Goal: Information Seeking & Learning: Learn about a topic

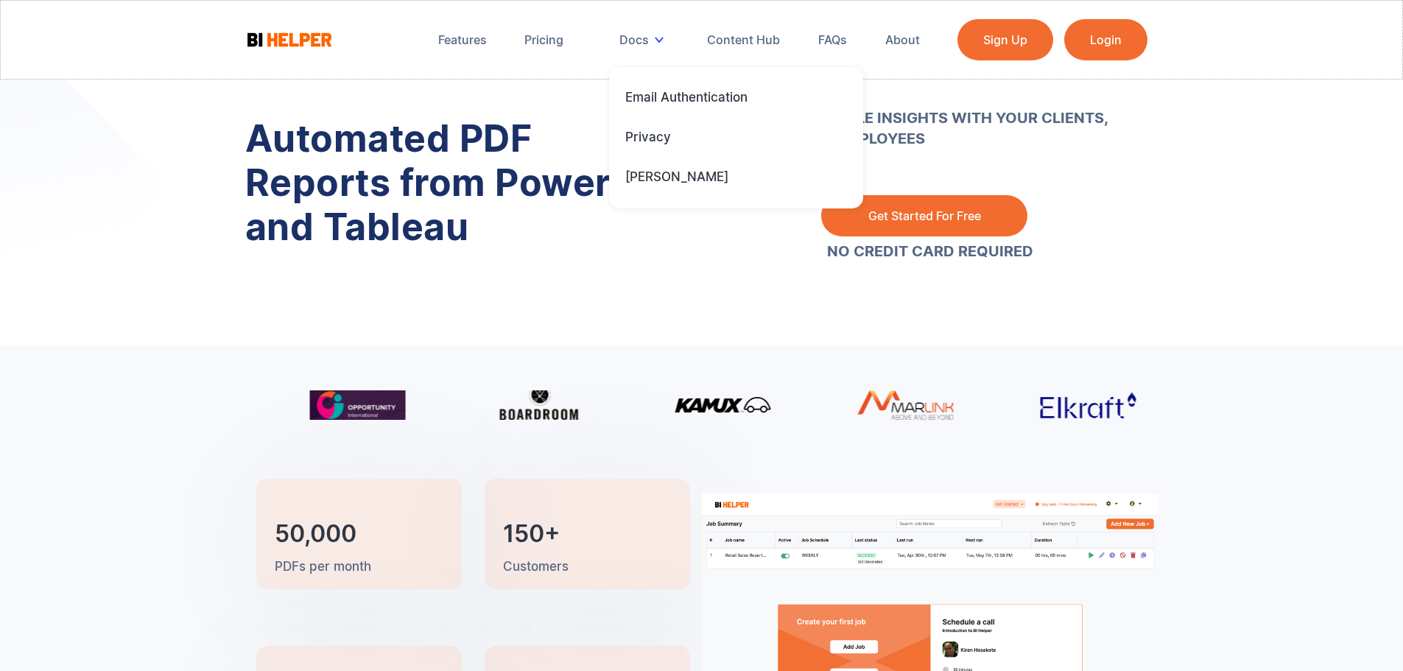
click at [155, 268] on div "Automated PDF Reports from Power BI and Tableau SHARE ACTIONABLE INSIGHTS WITH …" at bounding box center [701, 173] width 1403 height 346
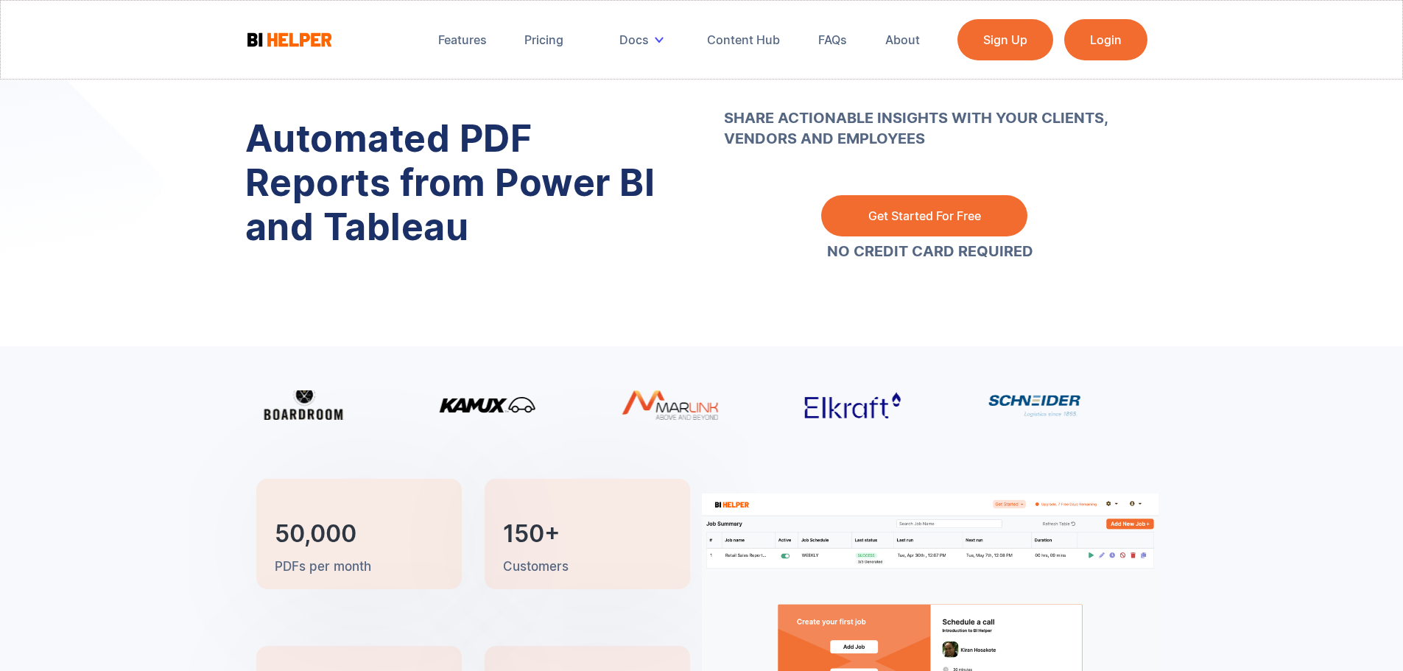
click at [391, 153] on h1 "Automated PDF Reports from Power BI and Tableau" at bounding box center [462, 182] width 435 height 133
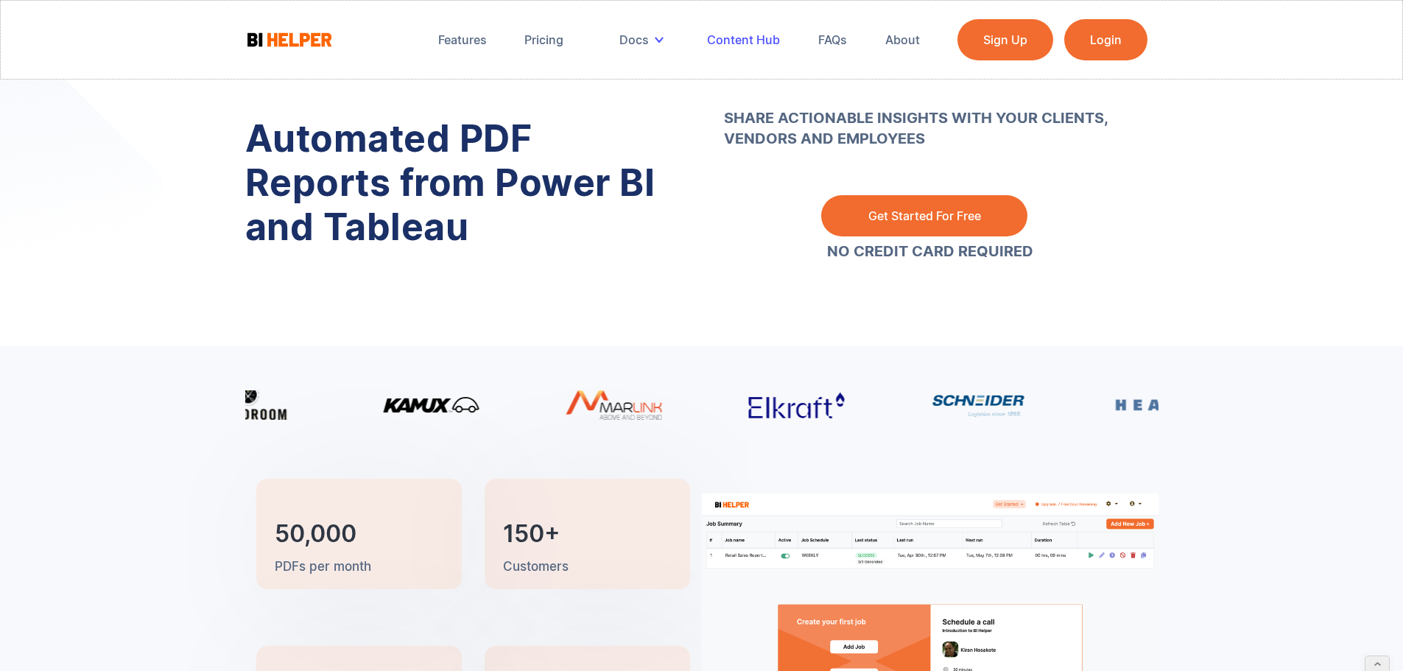
click at [728, 39] on div "Content Hub" at bounding box center [743, 39] width 73 height 15
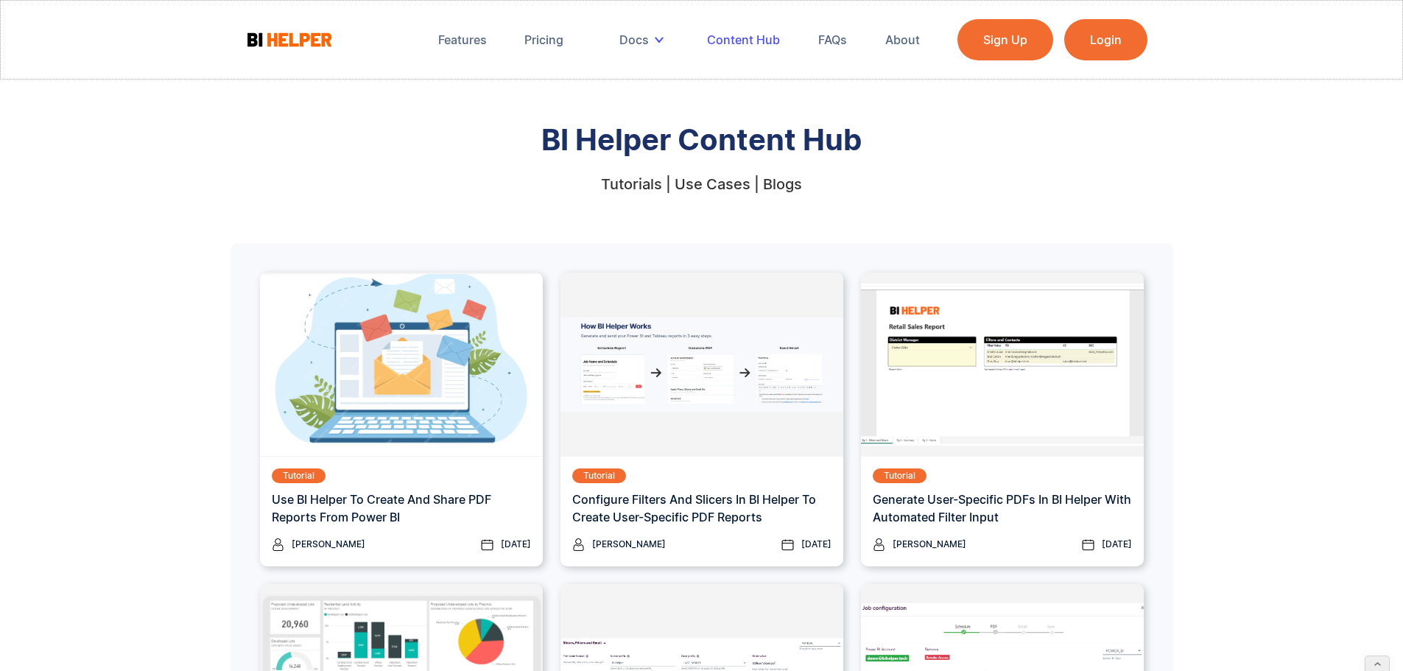
click at [735, 35] on div "Content Hub" at bounding box center [743, 39] width 73 height 15
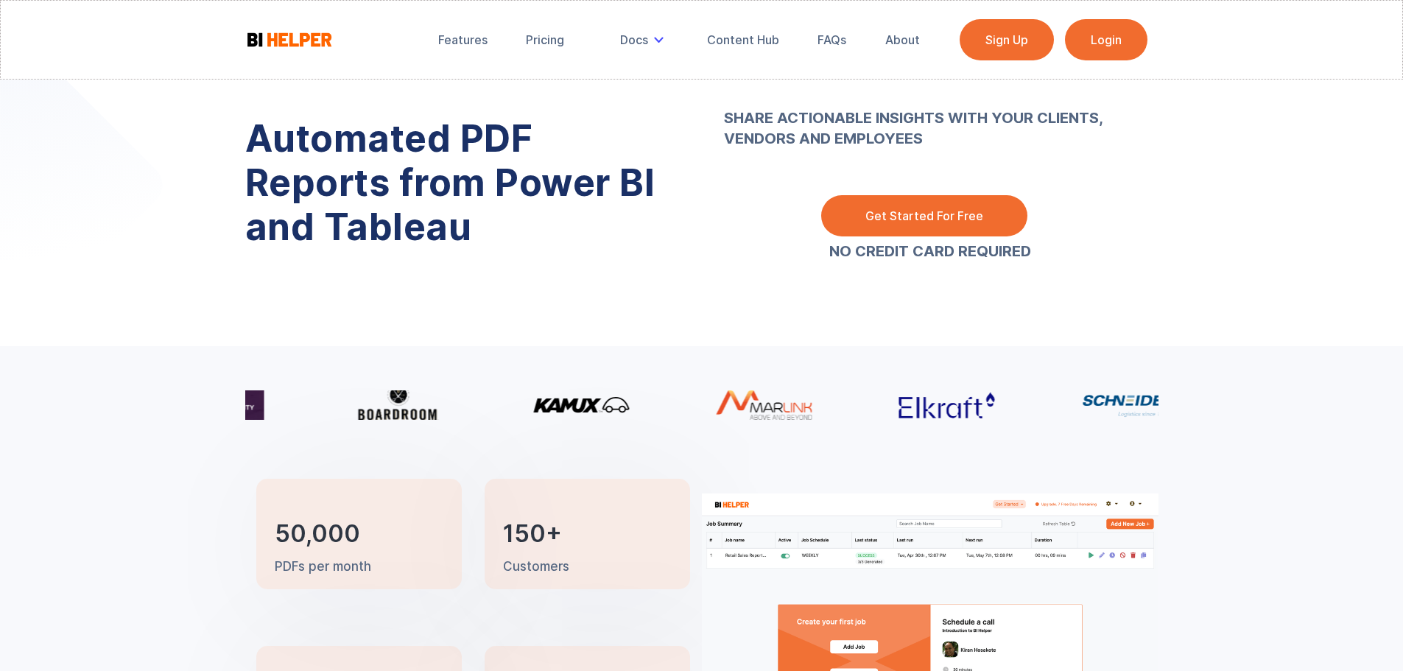
scroll to position [1919, 0]
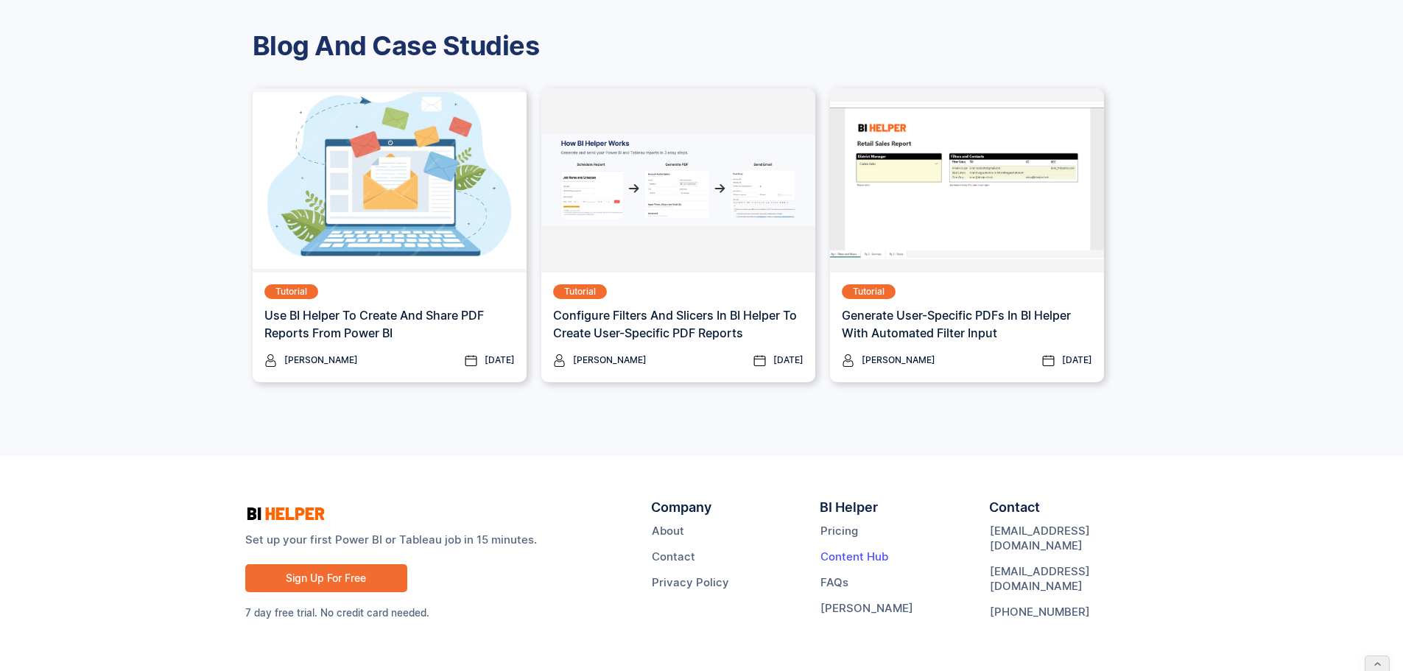
click at [861, 555] on link "Content Hub" at bounding box center [855, 557] width 68 height 15
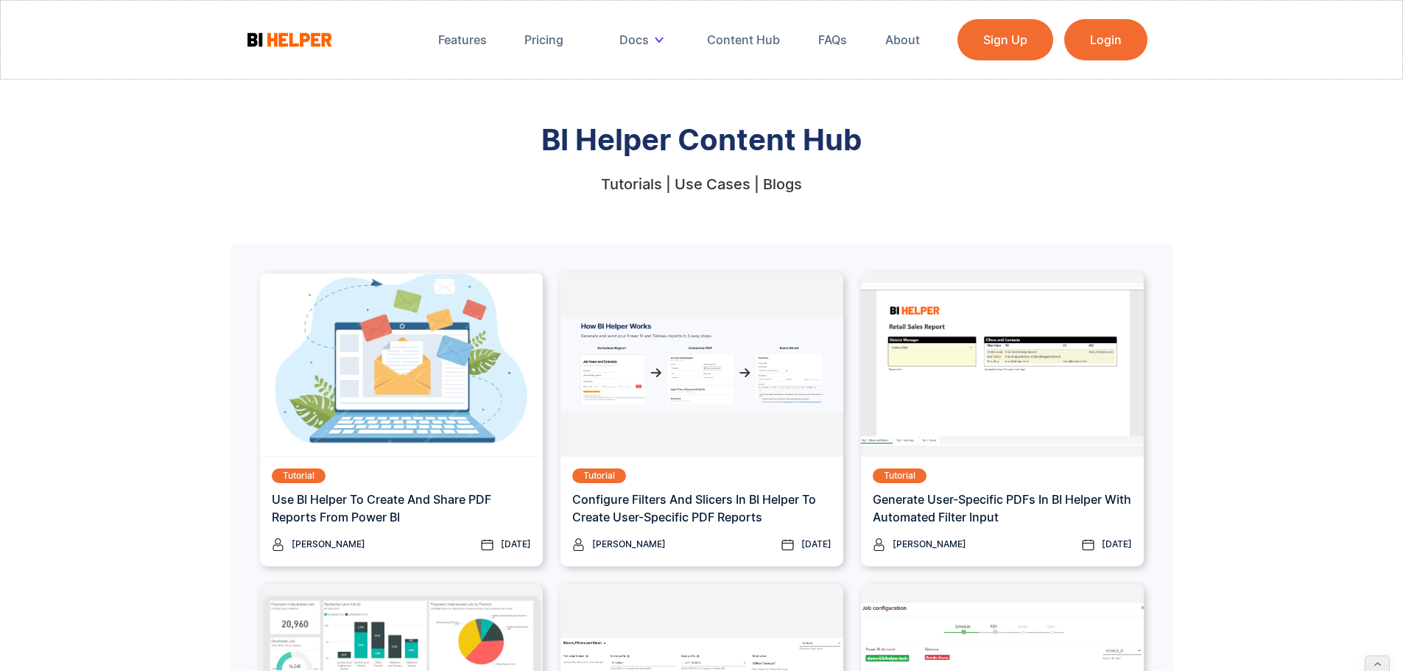
click at [298, 33] on img at bounding box center [289, 39] width 88 height 18
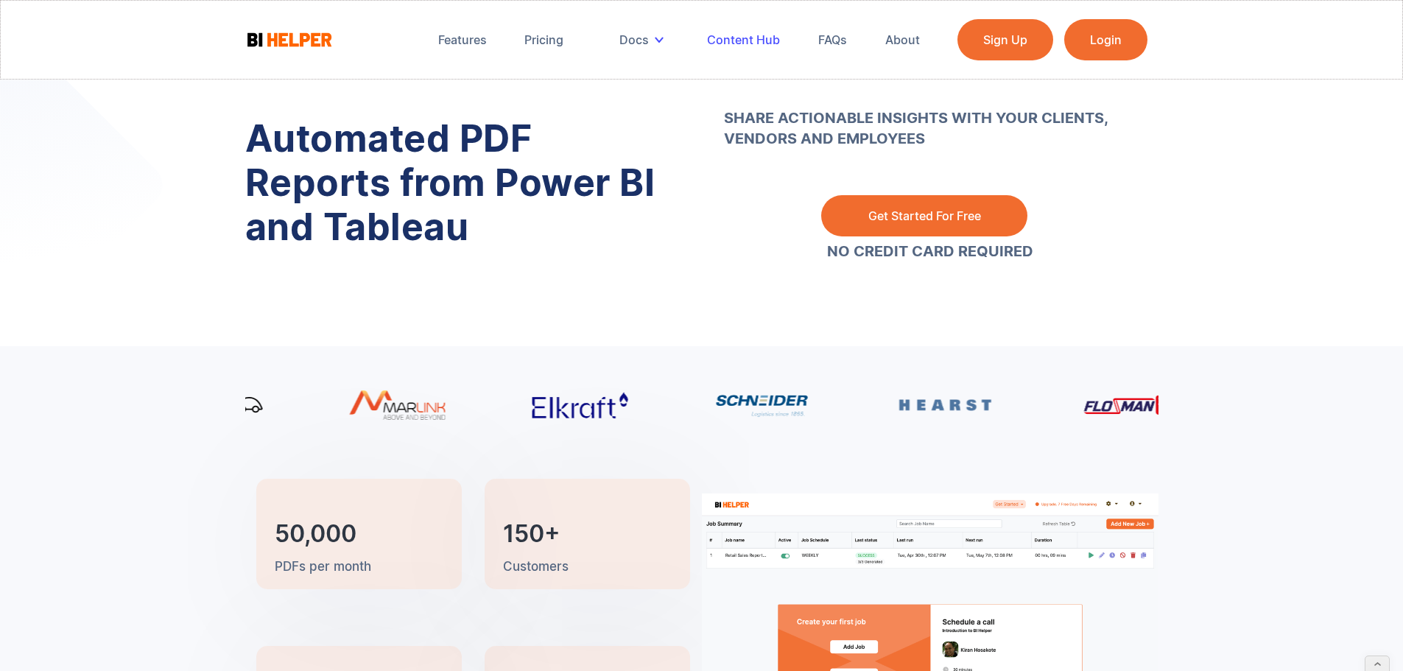
click at [759, 40] on div "Content Hub" at bounding box center [743, 39] width 73 height 15
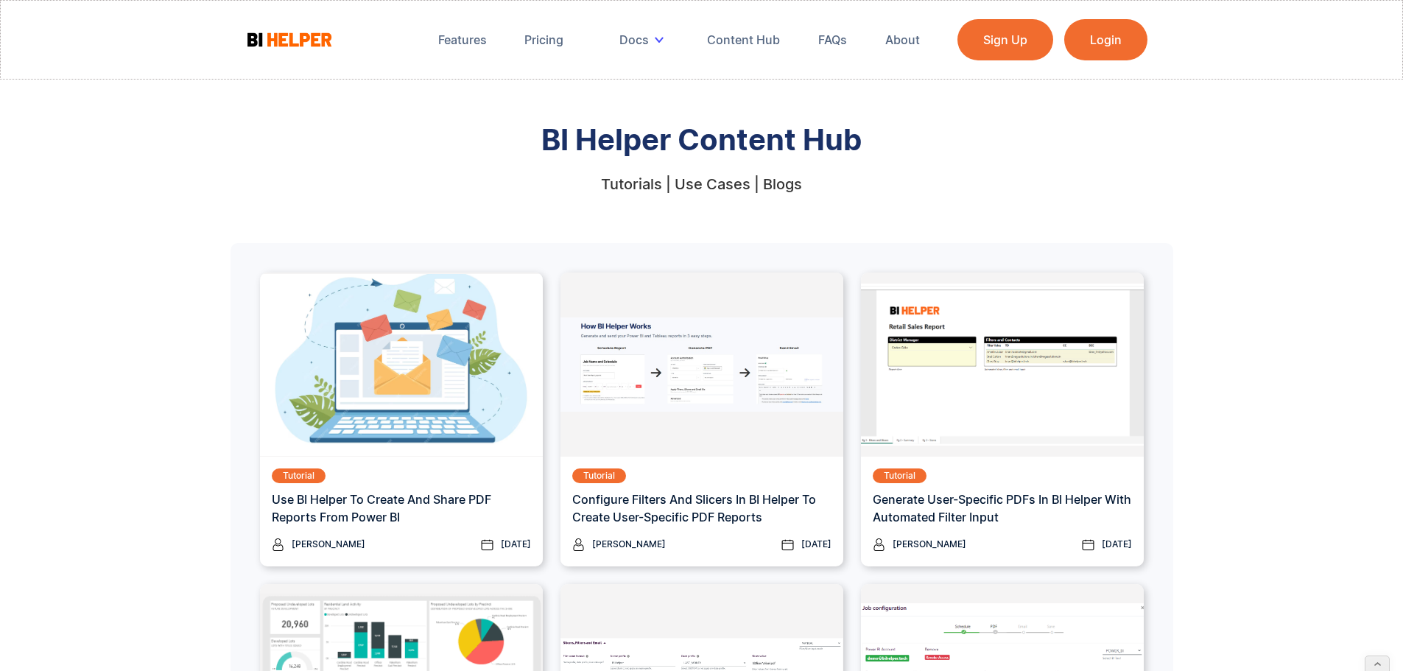
click at [283, 41] on img at bounding box center [289, 39] width 88 height 18
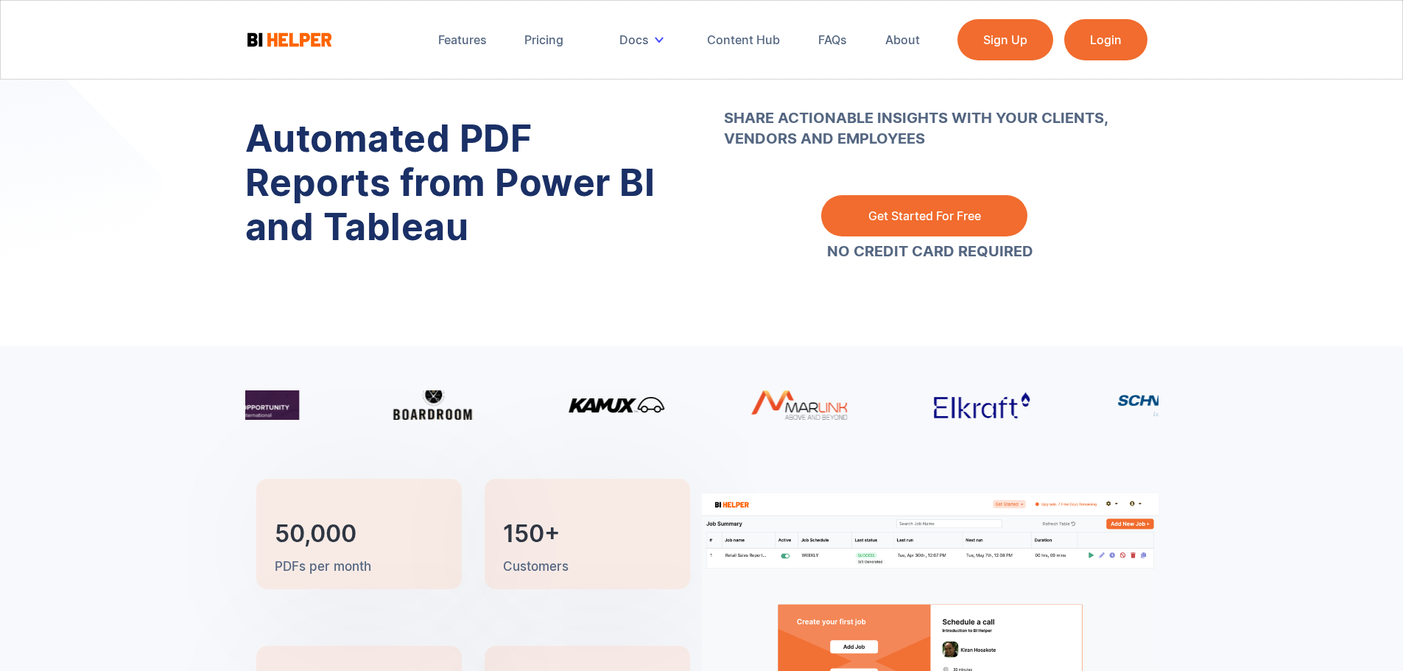
click at [715, 295] on div "SHARE ACTIONABLE INSIGHTS WITH YOUR CLIENTS, VENDORS AND EMPLOYEES ‍ ‍ Get Star…" at bounding box center [930, 188] width 457 height 258
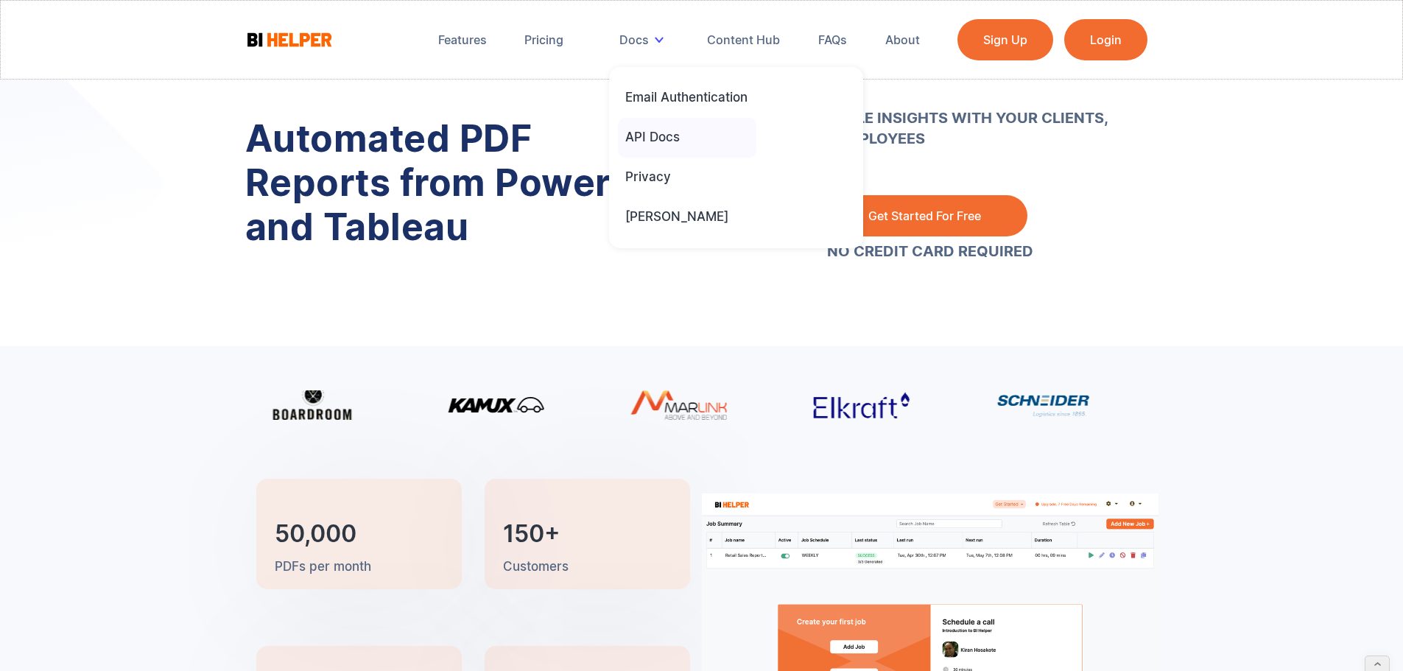
click at [656, 137] on div "API Docs" at bounding box center [652, 137] width 55 height 16
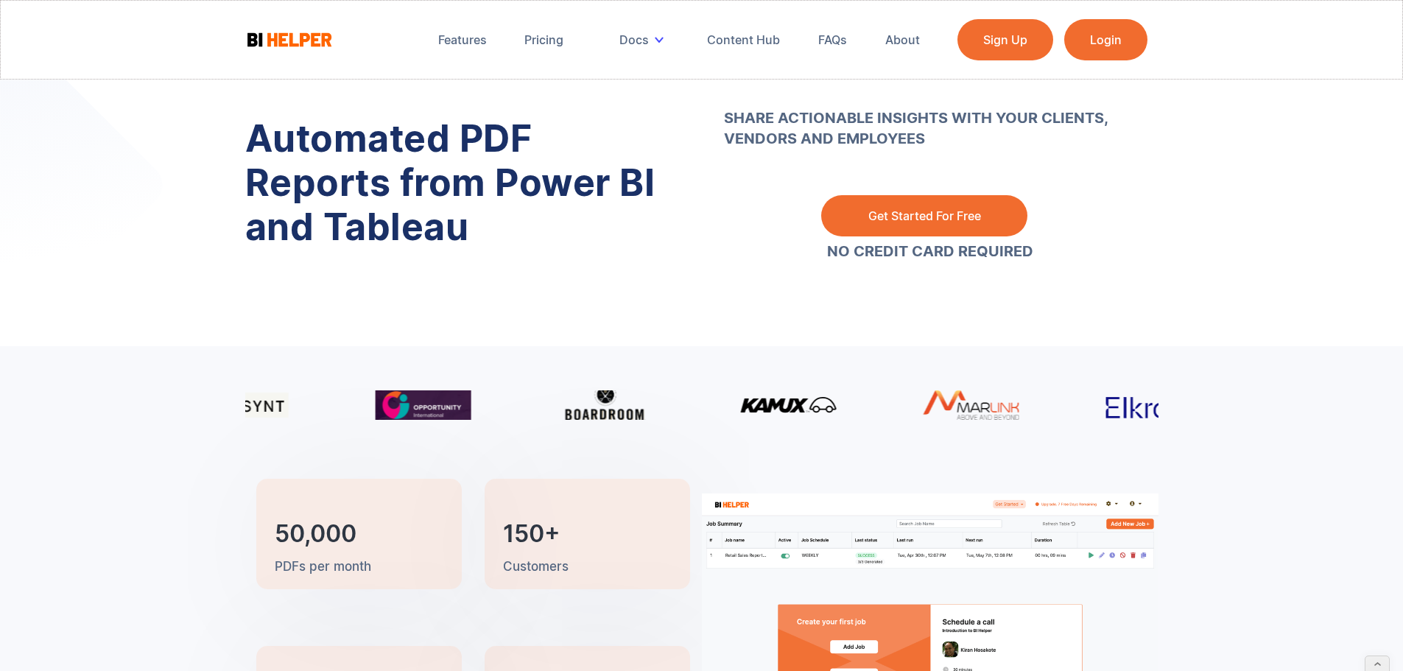
click at [301, 36] on img at bounding box center [289, 39] width 88 height 18
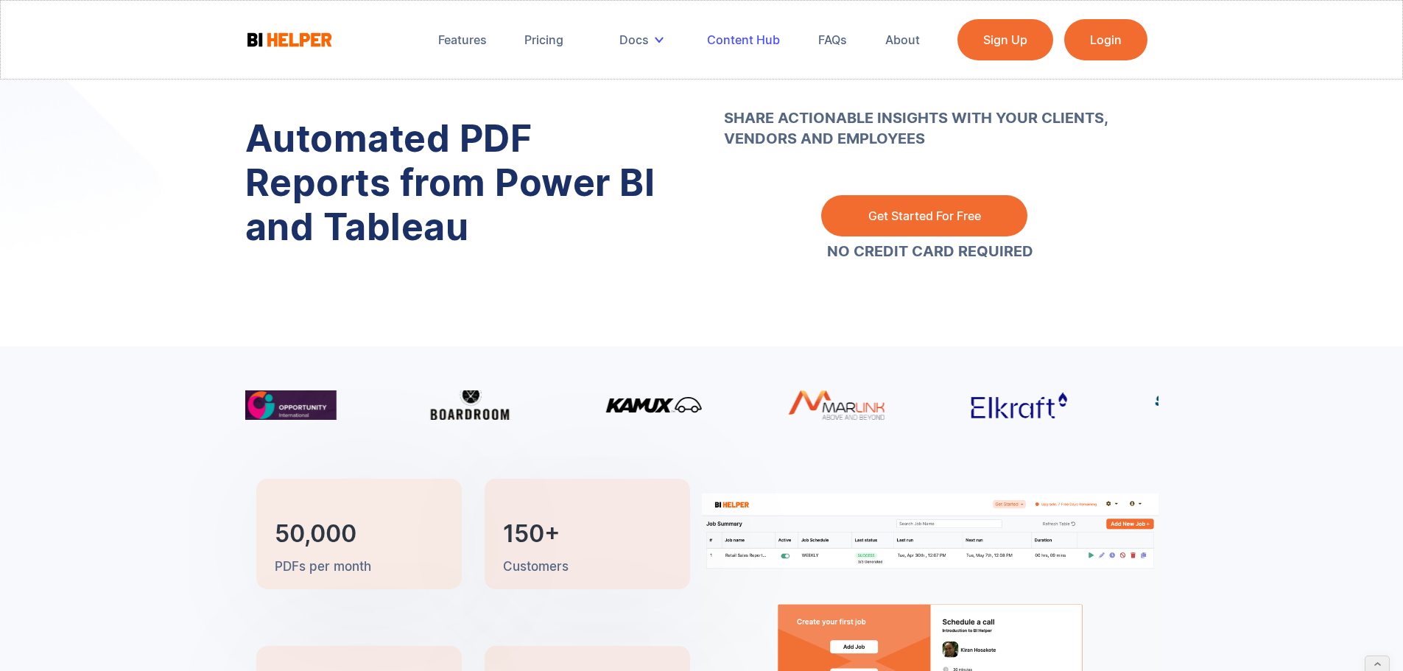
click at [726, 36] on div "Content Hub" at bounding box center [743, 39] width 73 height 15
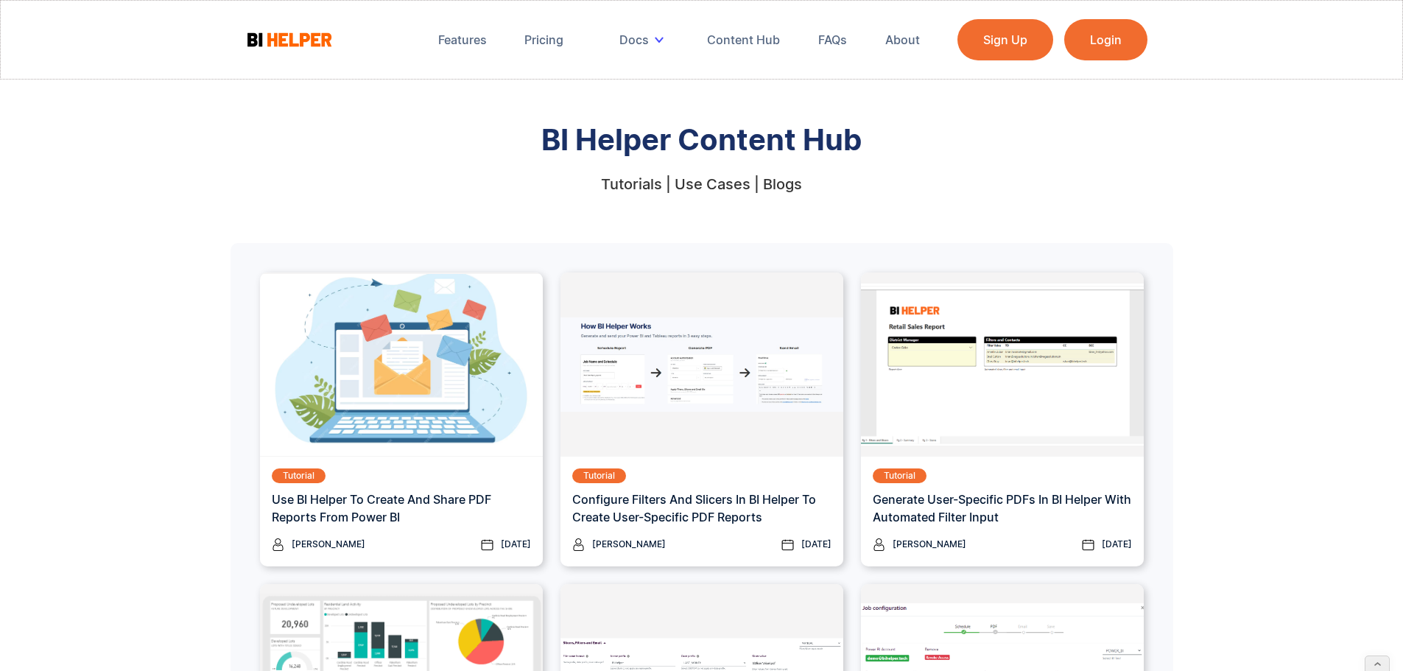
click at [298, 36] on img at bounding box center [289, 39] width 88 height 18
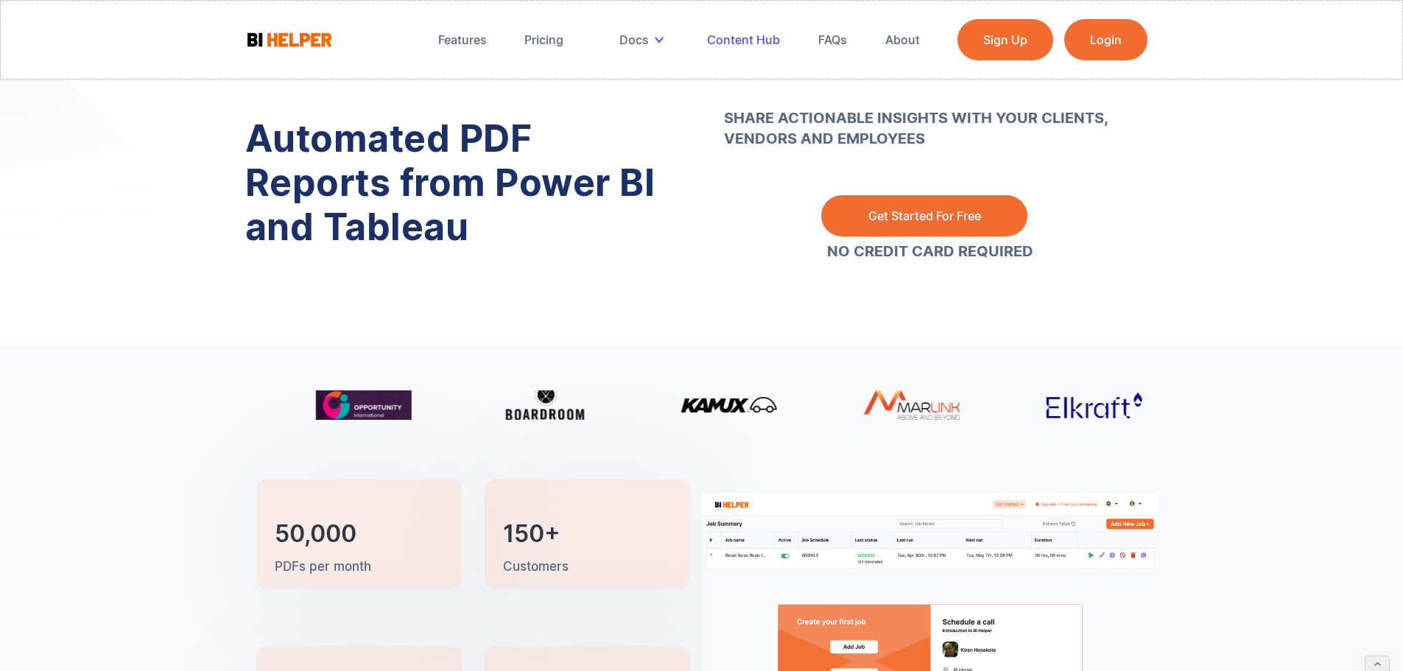
click at [752, 36] on div "Content Hub" at bounding box center [743, 39] width 73 height 15
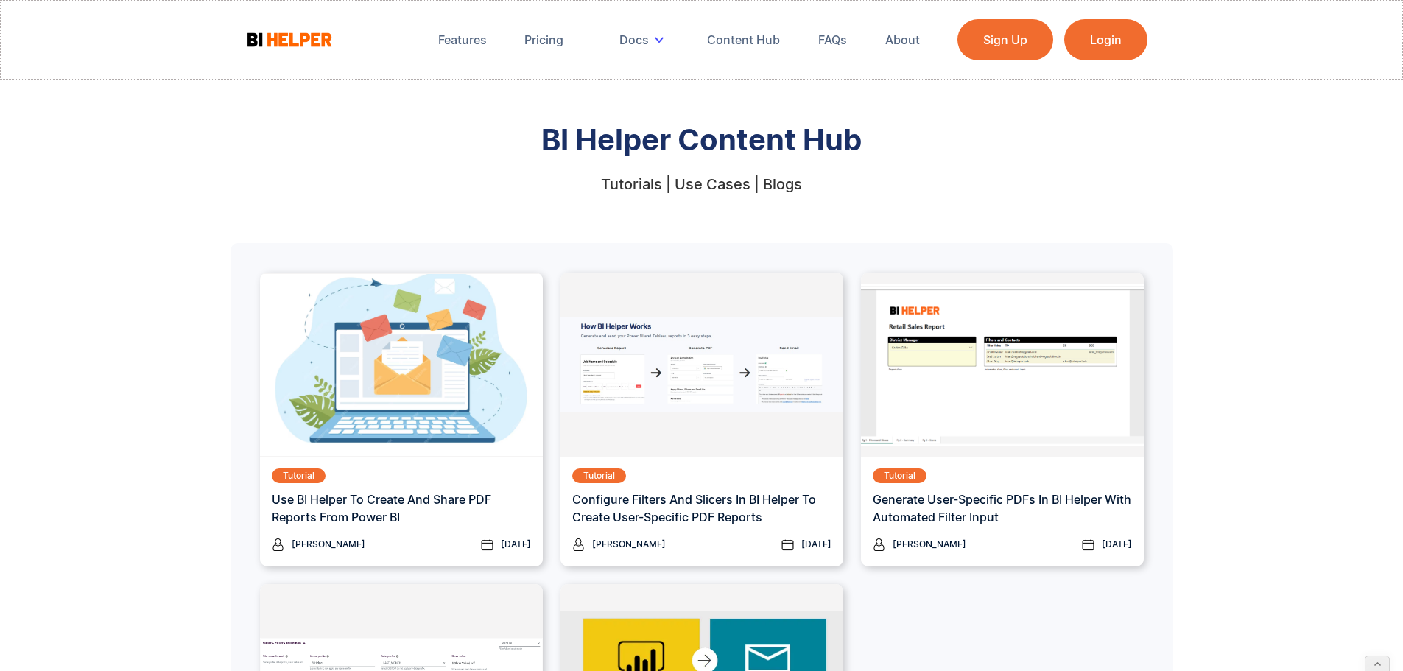
click at [278, 36] on img at bounding box center [289, 39] width 88 height 18
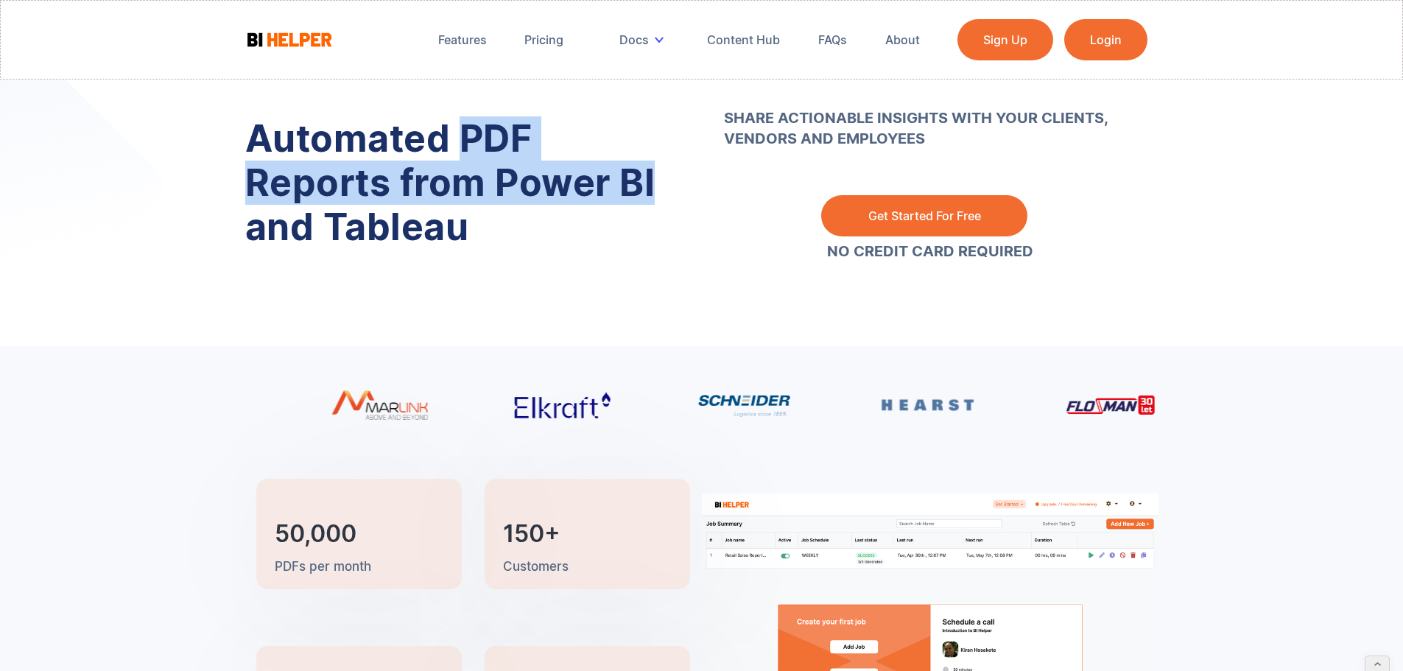
drag, startPoint x: 461, startPoint y: 136, endPoint x: 651, endPoint y: 175, distance: 194.2
click at [651, 175] on h1 "Automated PDF Reports from Power BI and Tableau" at bounding box center [462, 182] width 435 height 133
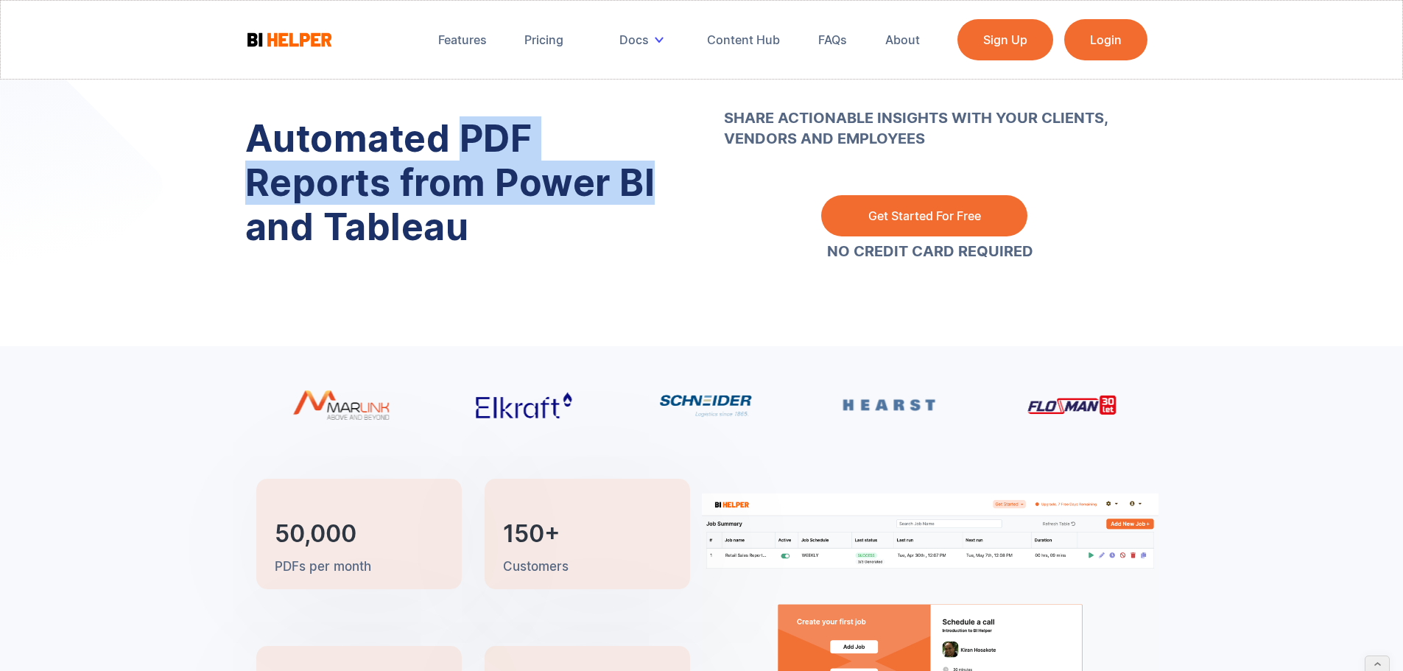
click at [424, 174] on h1 "Automated PDF Reports from Power BI and Tableau" at bounding box center [462, 182] width 435 height 133
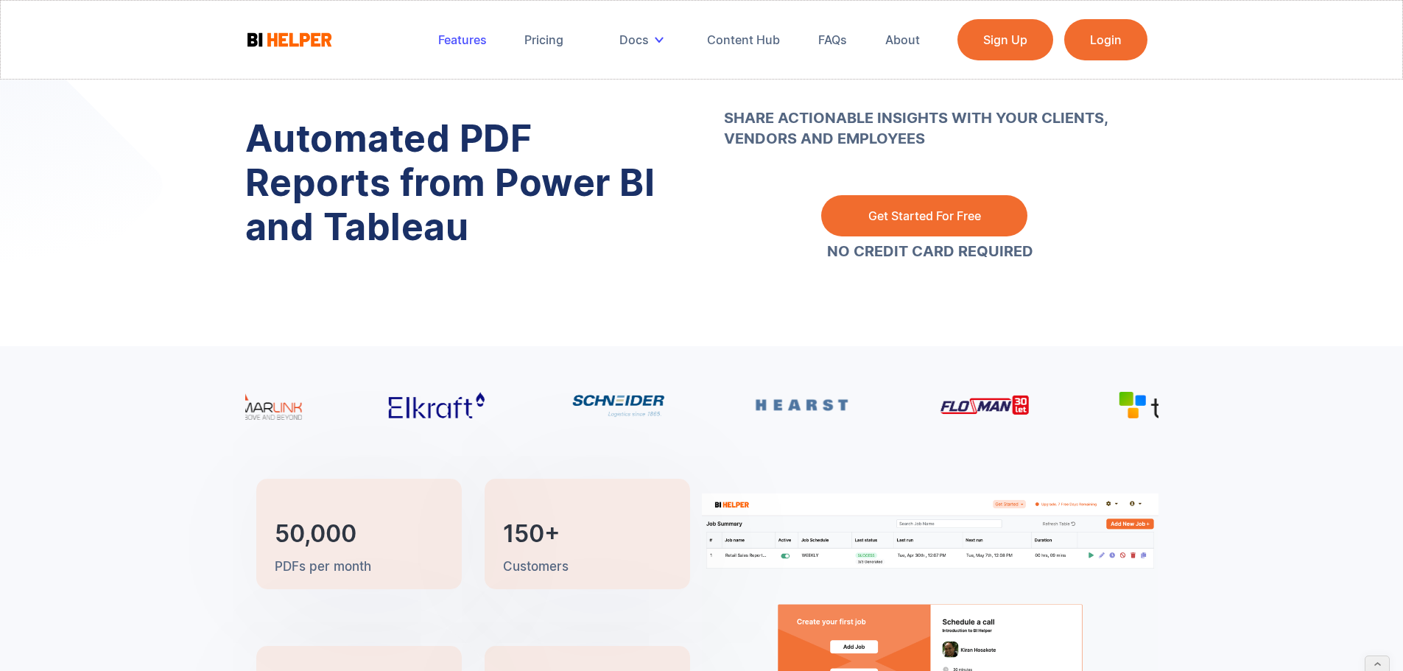
click at [458, 37] on div "Features" at bounding box center [462, 39] width 49 height 15
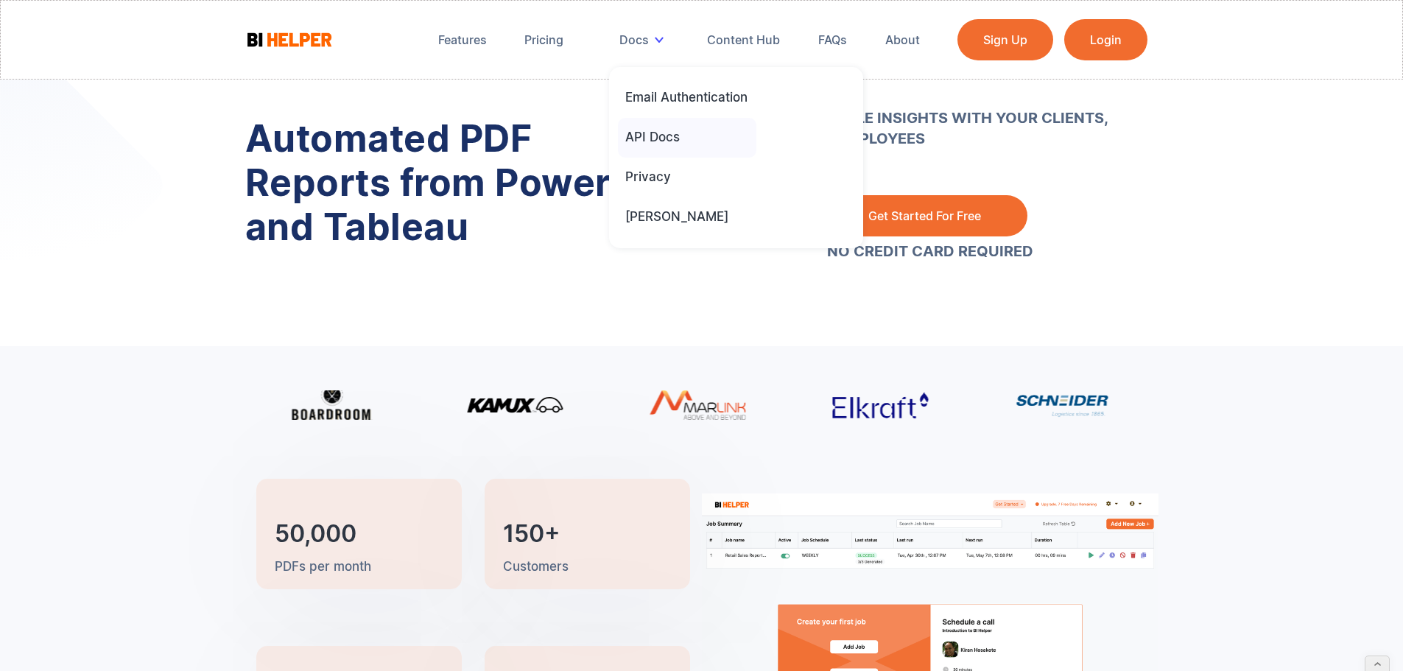
click at [653, 140] on div "API Docs" at bounding box center [652, 137] width 55 height 16
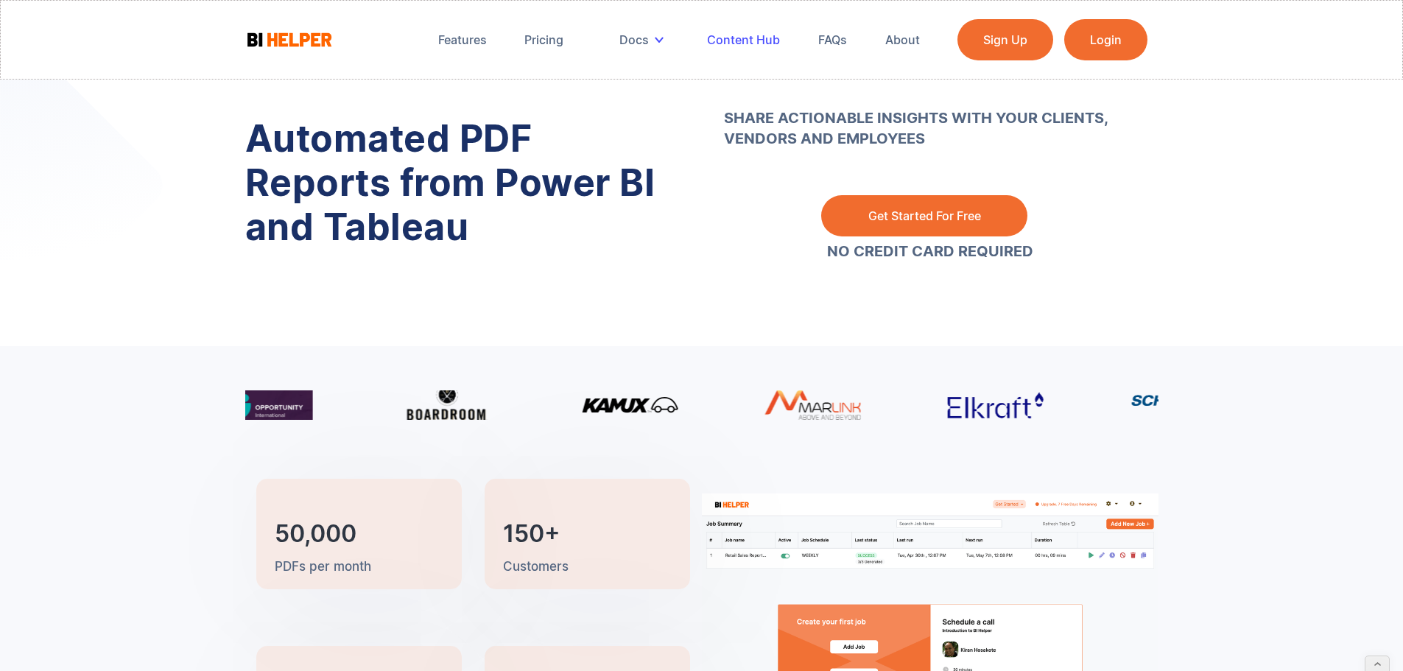
click at [739, 41] on div "Content Hub" at bounding box center [743, 39] width 73 height 15
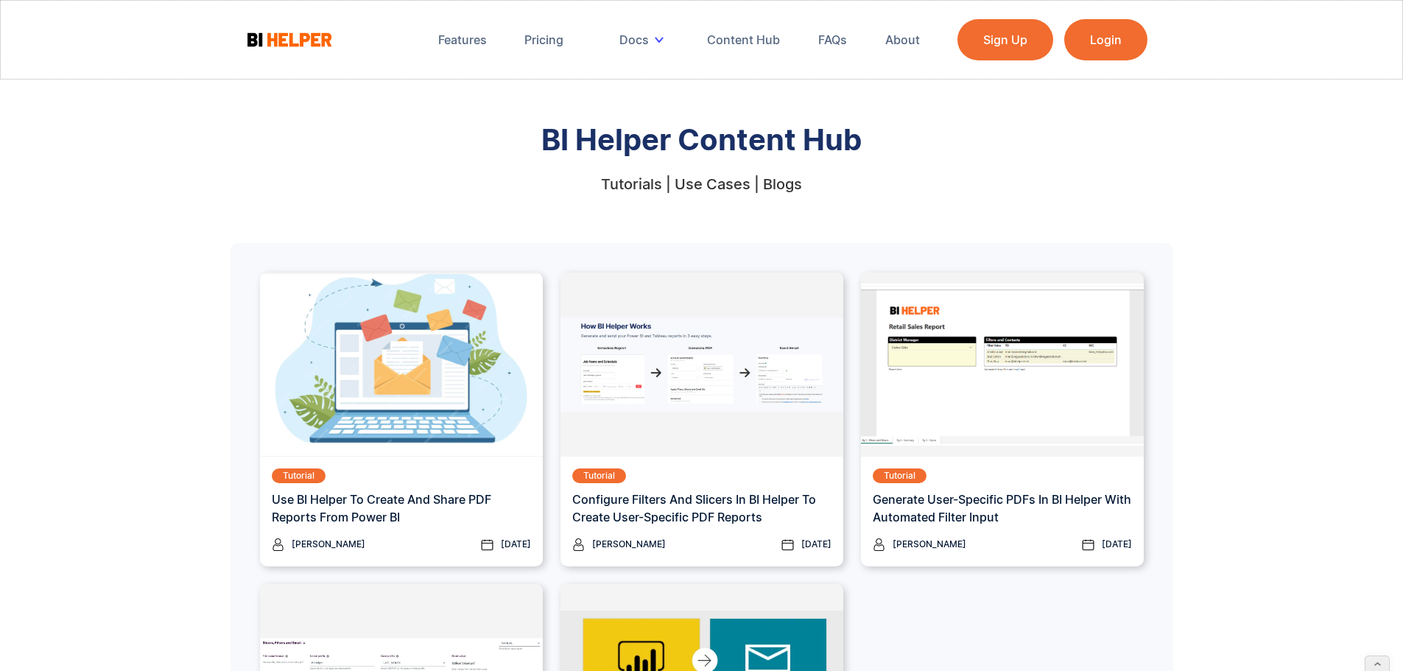
click at [292, 37] on img at bounding box center [289, 39] width 88 height 18
